Goal: Navigation & Orientation: Find specific page/section

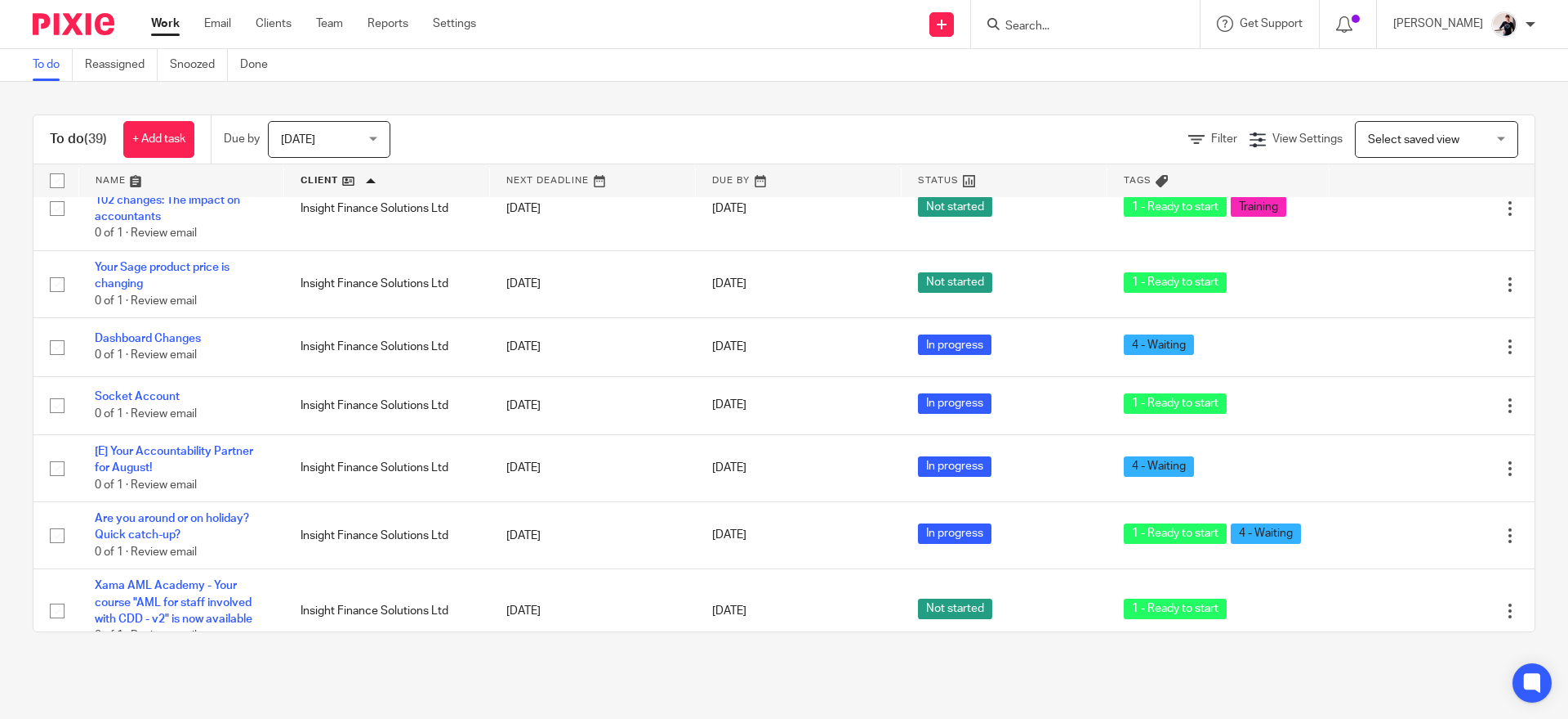
scroll to position [2252, 0]
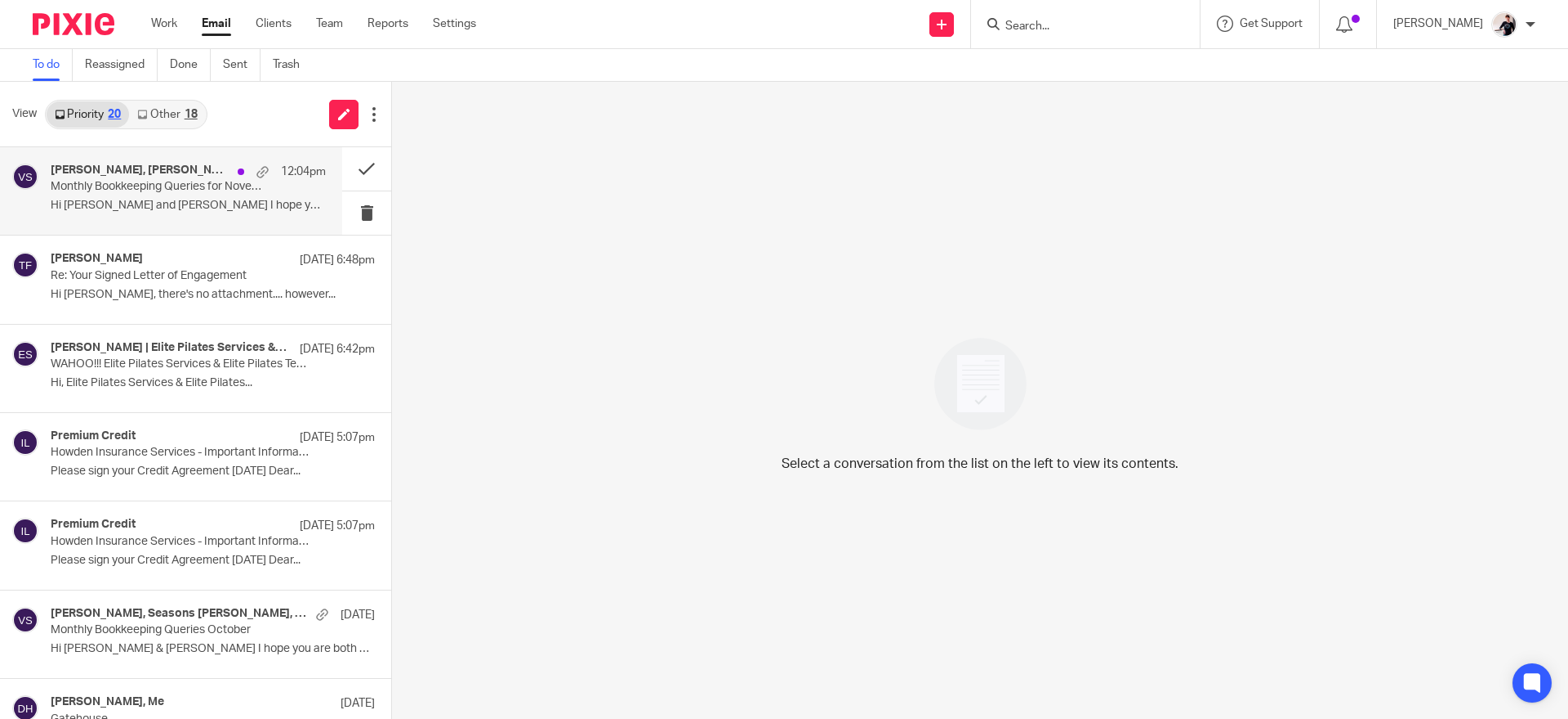
click at [218, 180] on p "Monthly Bookkeeping Queries for November" at bounding box center [160, 187] width 220 height 14
click at [195, 119] on div "18" at bounding box center [191, 114] width 13 height 12
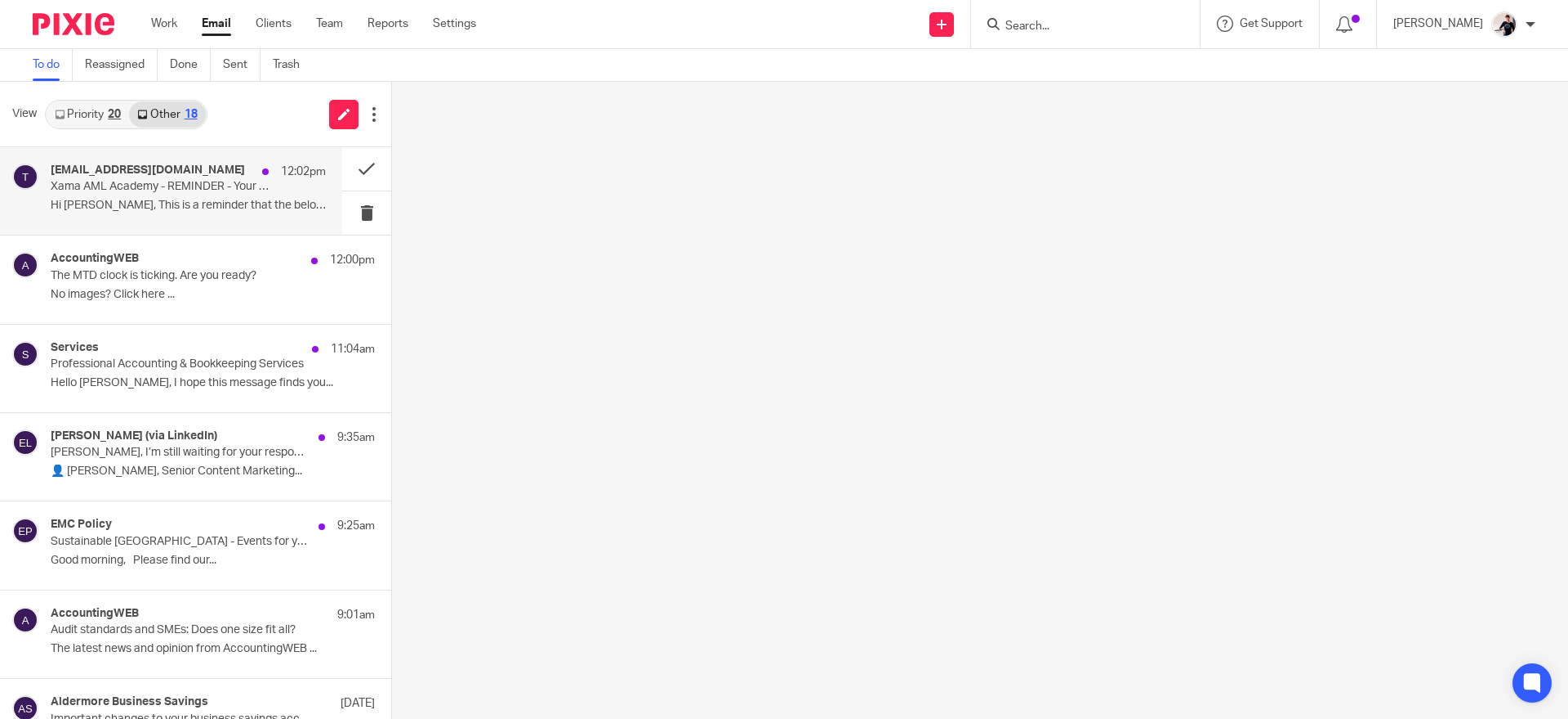
click at [226, 196] on div "training@xamatech.com 12:02pm Xama AML Academy - REMINDER - Your course is now …" at bounding box center [188, 191] width 276 height 55
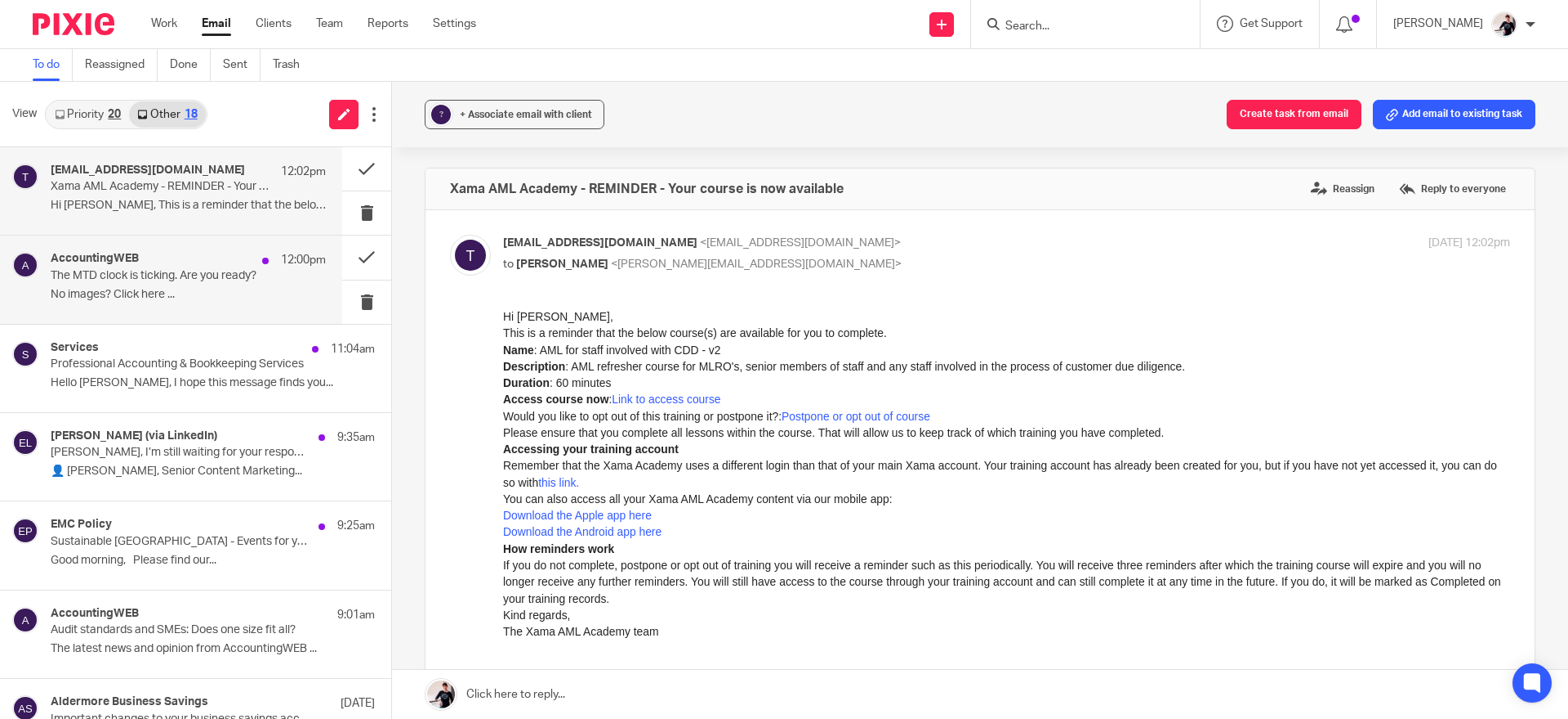
click at [207, 280] on p "The MTD clock is ticking. Are you ready?" at bounding box center [160, 276] width 220 height 14
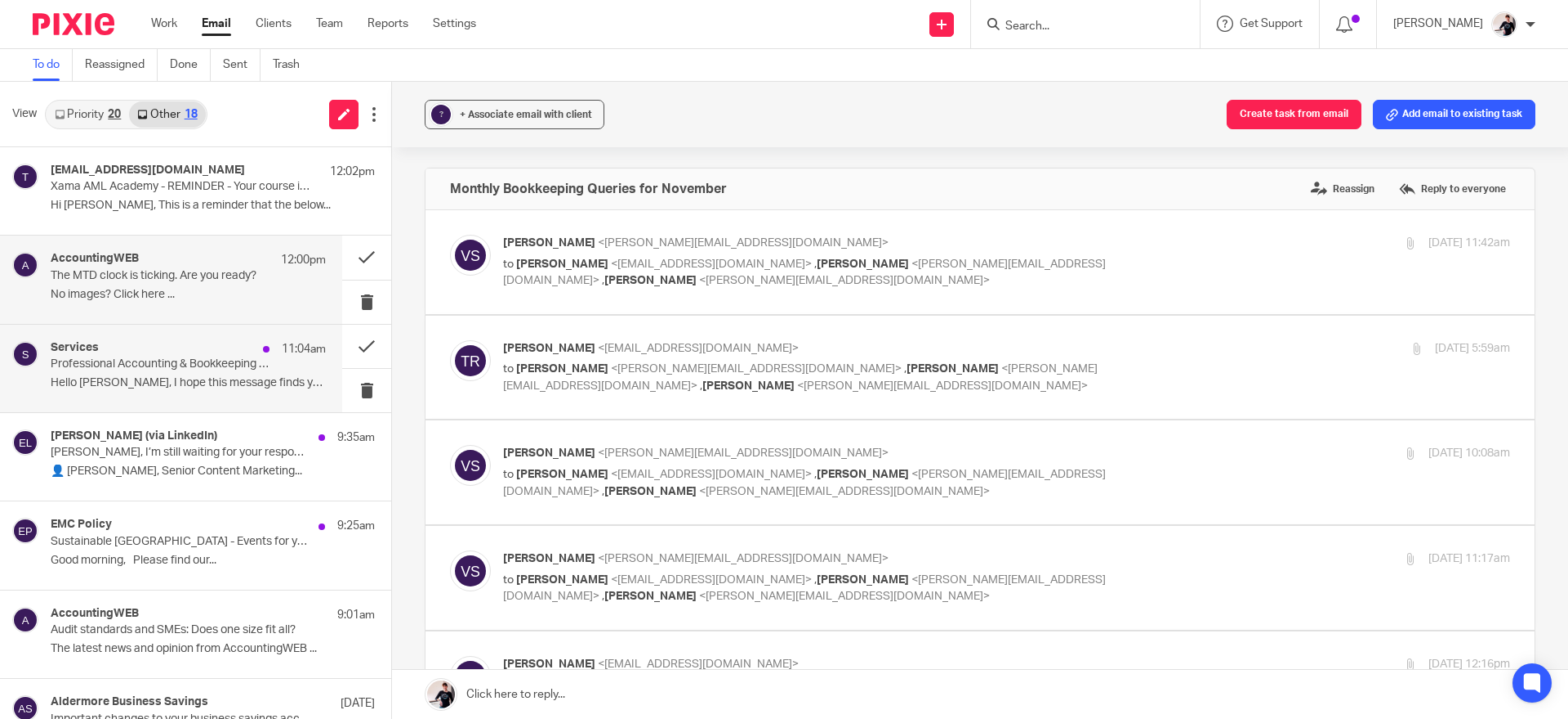
click at [233, 372] on div "Services 11:04am Professional Accounting & Bookkeeping Services Hello Helen, I …" at bounding box center [188, 368] width 276 height 55
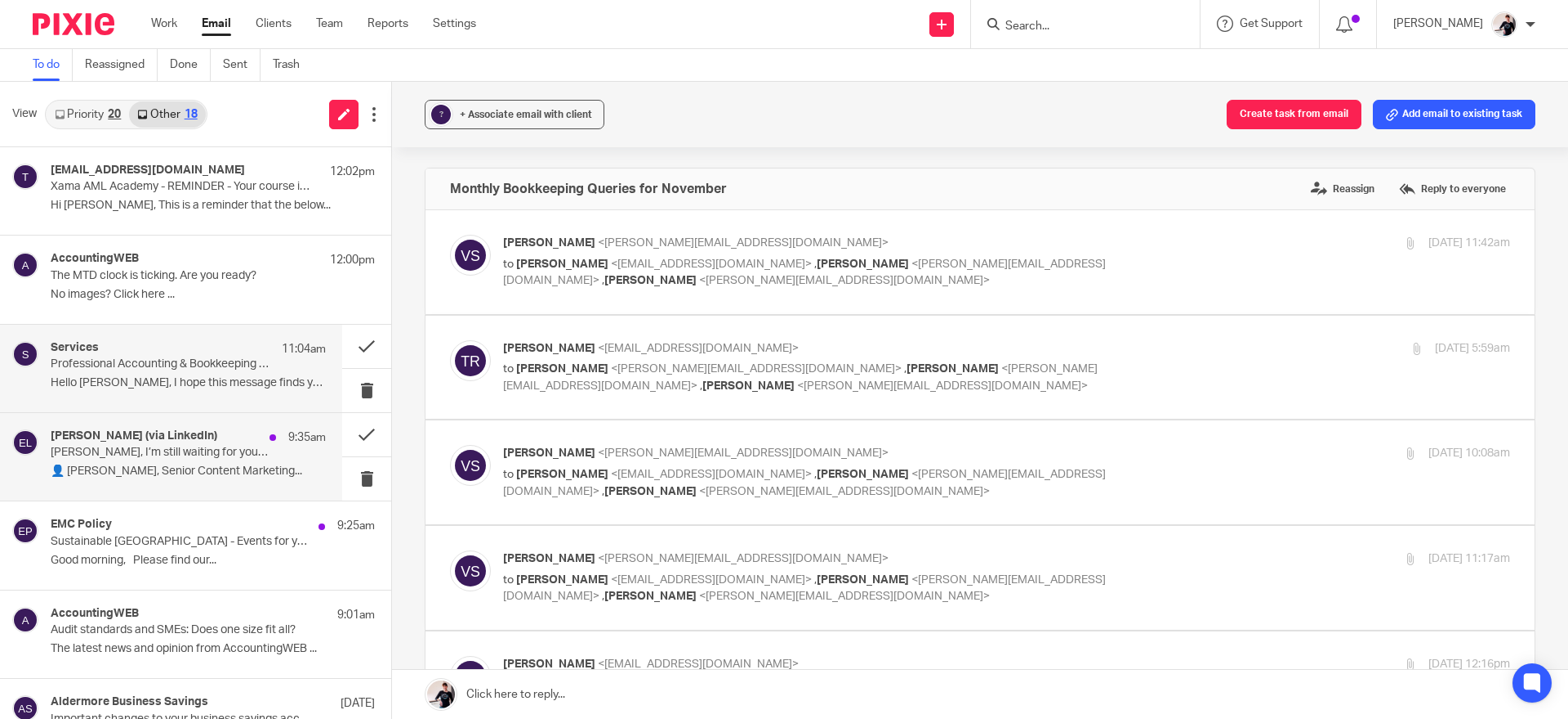
click at [228, 459] on p "Helen, I’m still waiting for your response" at bounding box center [160, 452] width 220 height 14
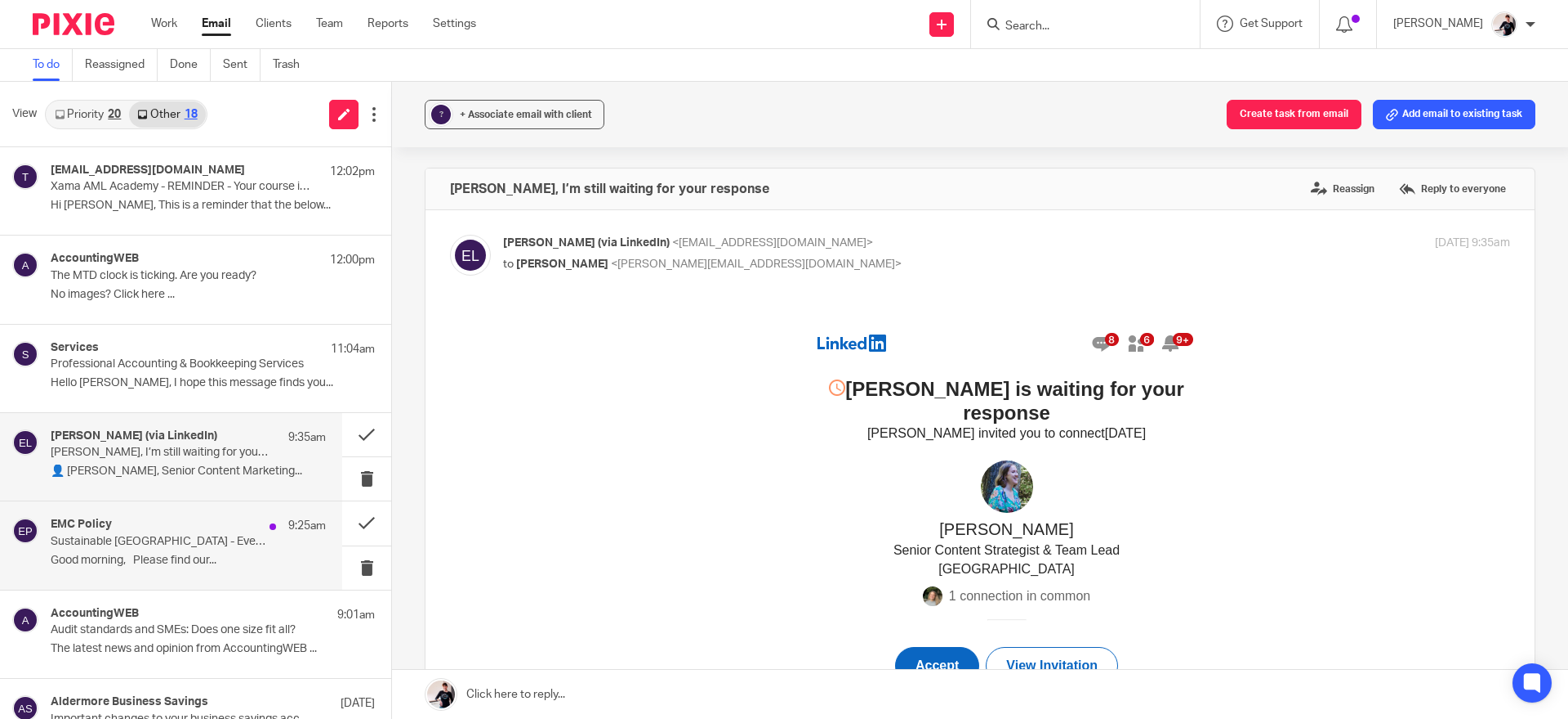
click at [228, 536] on p "Sustainable East Midlands - Events for your Diary" at bounding box center [160, 542] width 220 height 14
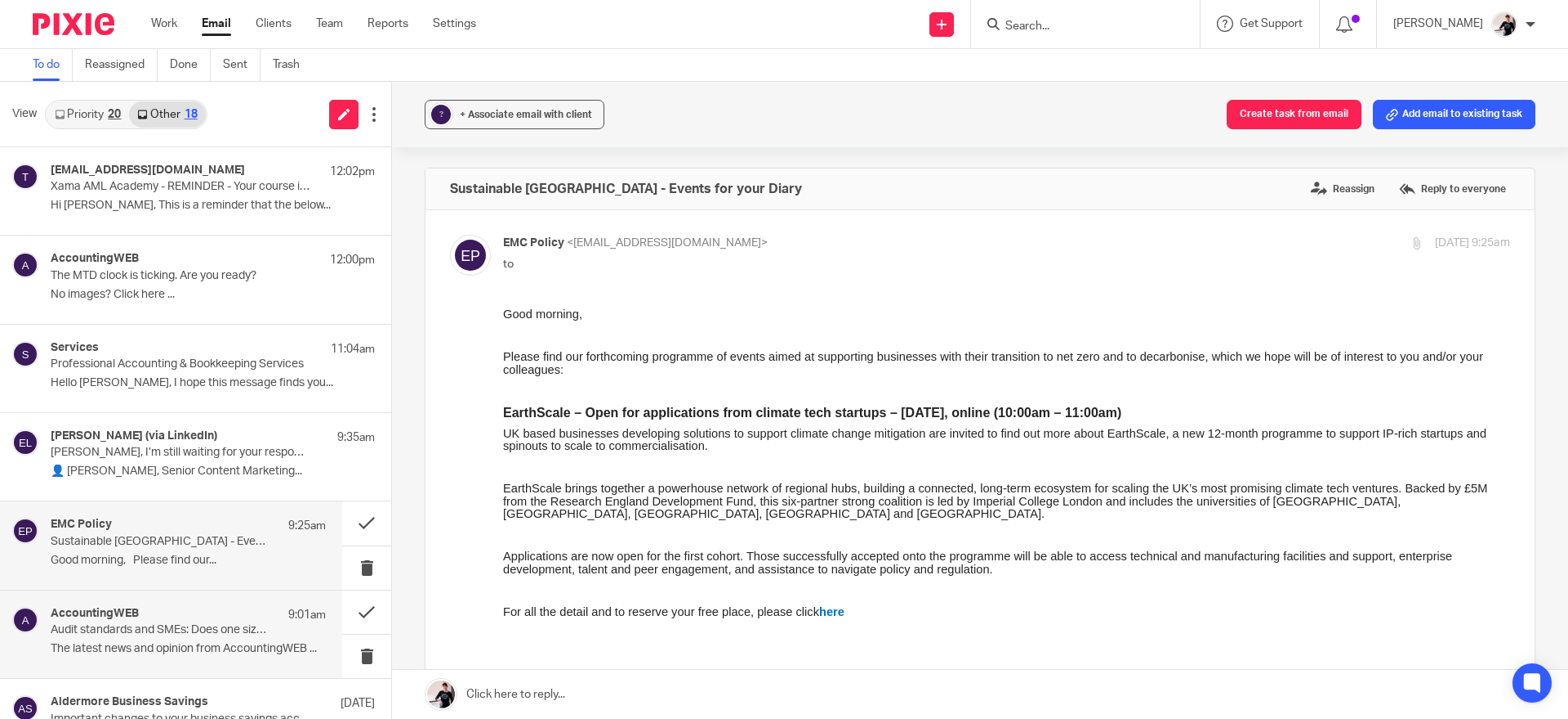
click at [226, 637] on p "Audit standards and SMEs: Does one size fit all?" at bounding box center [160, 629] width 220 height 14
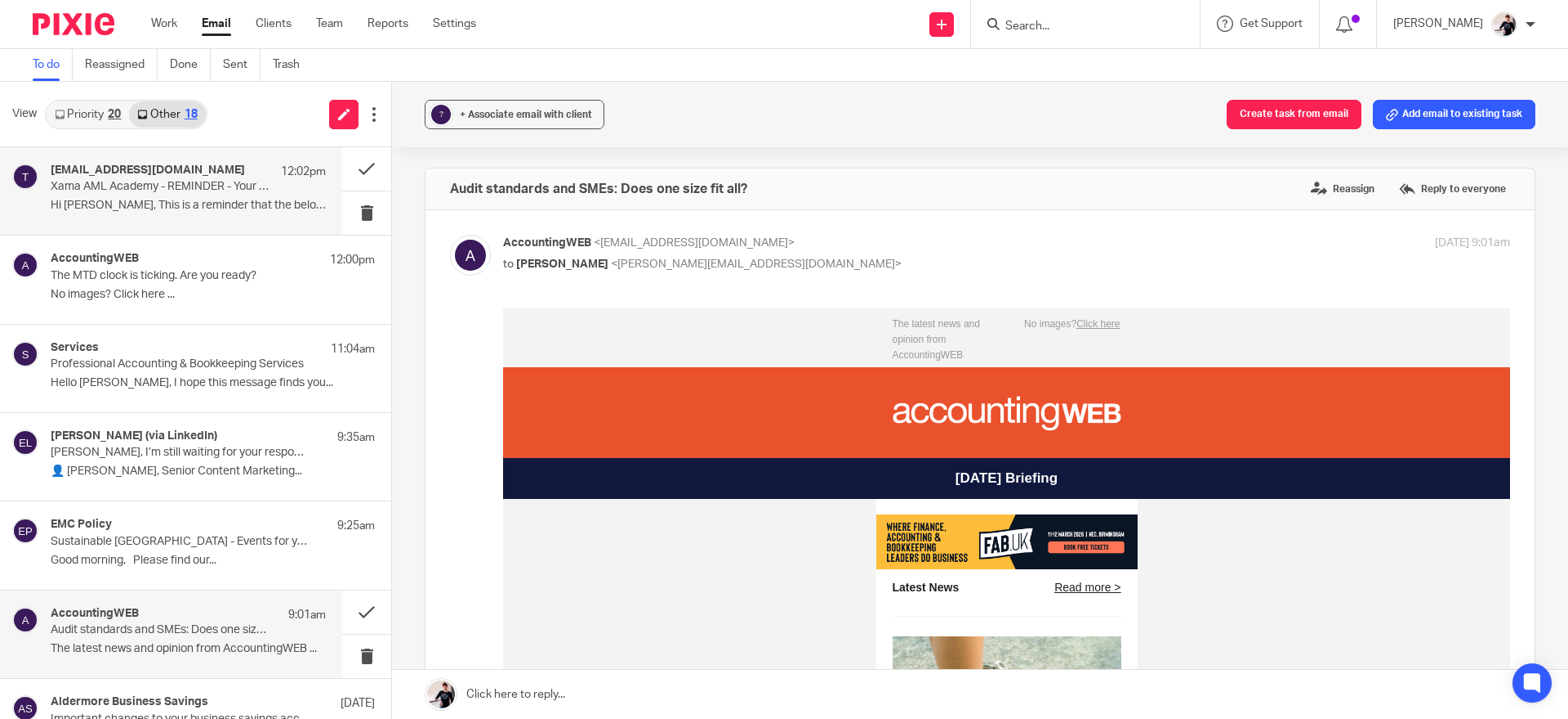
click at [221, 214] on div "training@xamatech.com 12:02pm Xama AML Academy - REMINDER - Your course is now …" at bounding box center [188, 191] width 276 height 55
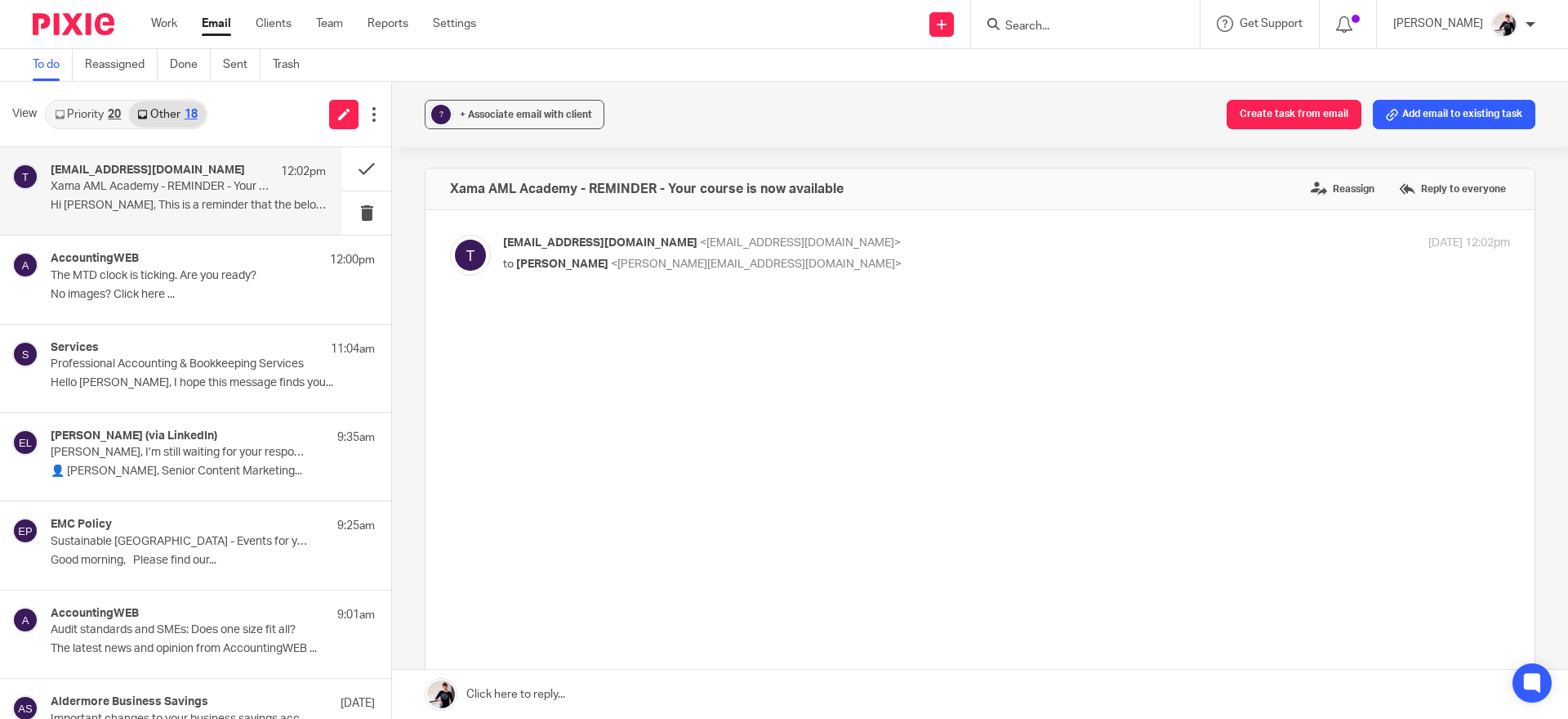
click at [102, 116] on link "Priority 20" at bounding box center [88, 114] width 83 height 27
